Goal: Transaction & Acquisition: Obtain resource

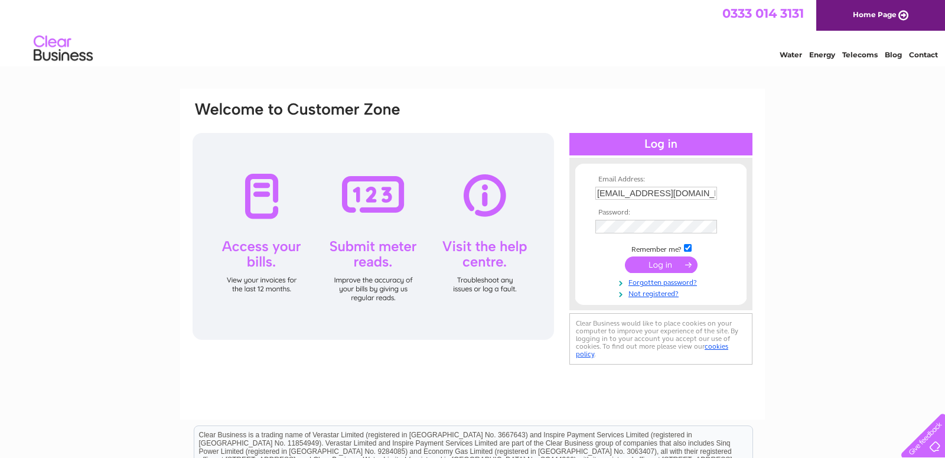
click at [636, 265] on input "submit" at bounding box center [661, 264] width 73 height 17
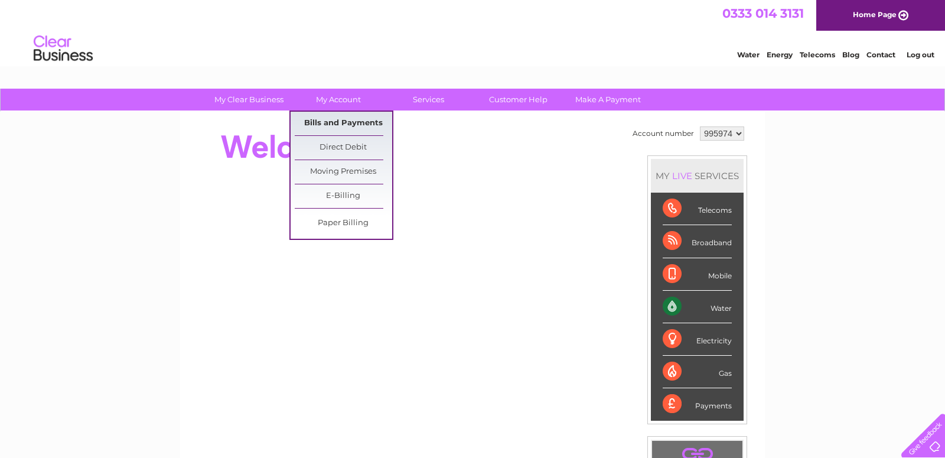
click at [347, 122] on link "Bills and Payments" at bounding box center [343, 124] width 97 height 24
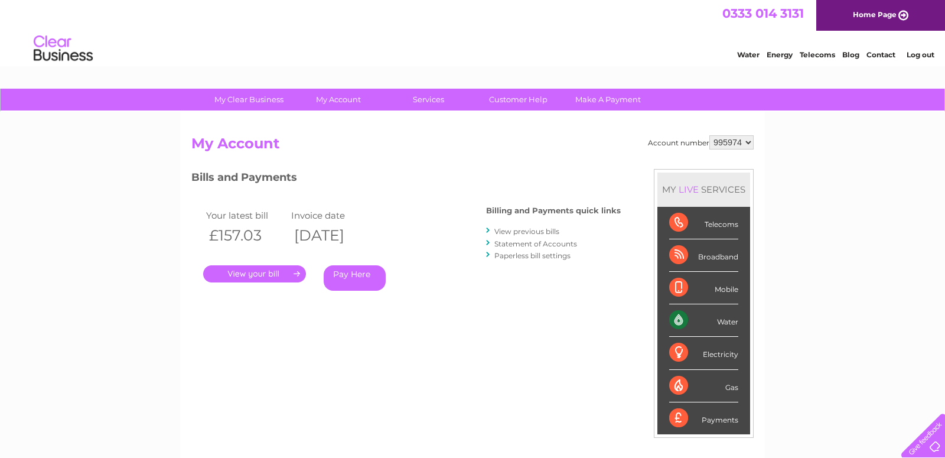
click at [253, 275] on link "." at bounding box center [254, 273] width 103 height 17
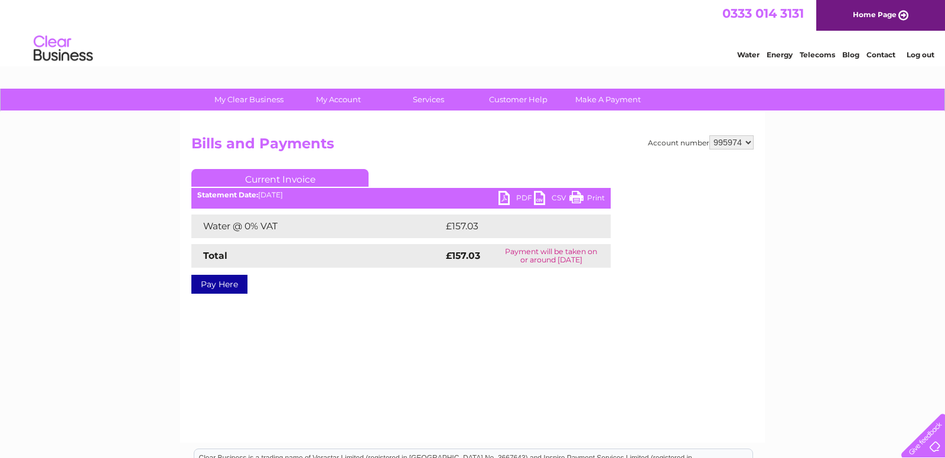
click at [501, 199] on link "PDF" at bounding box center [516, 199] width 35 height 17
click at [920, 50] on link "Log out" at bounding box center [921, 54] width 28 height 9
